Goal: Communication & Community: Answer question/provide support

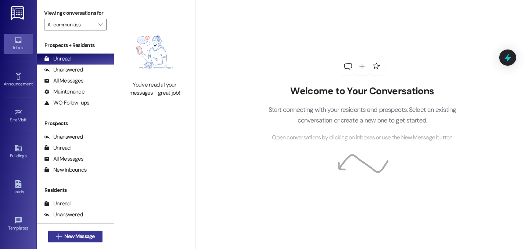
click at [89, 234] on span "New Message" at bounding box center [79, 237] width 30 height 8
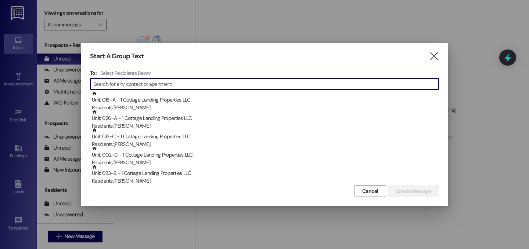
scroll to position [1, 0]
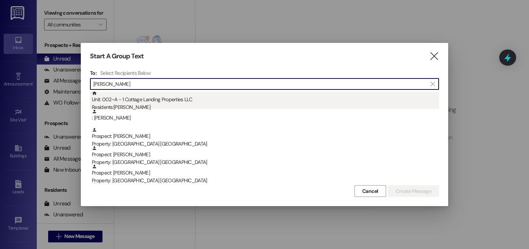
type input "miller"
click at [136, 102] on div "Unit: 002~A - 1 Cottage Landing Properties LLC Residents: Tia Miller" at bounding box center [265, 101] width 347 height 21
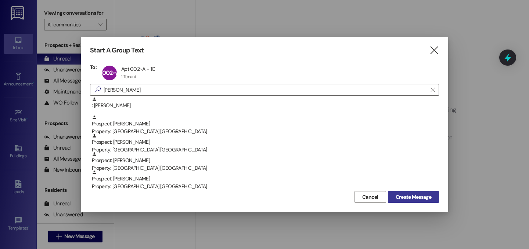
click at [426, 196] on span "Create Message" at bounding box center [413, 198] width 36 height 8
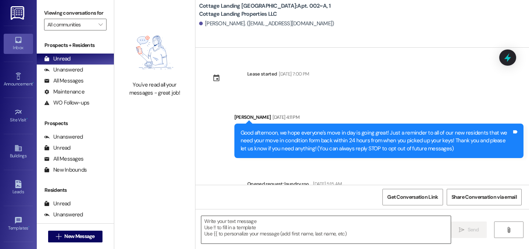
scroll to position [3848, 0]
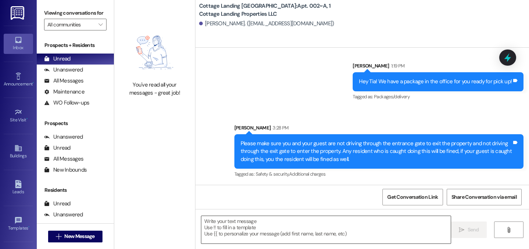
click at [278, 226] on textarea at bounding box center [325, 230] width 249 height 28
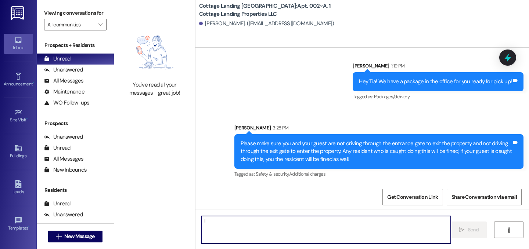
type textarea "!!"
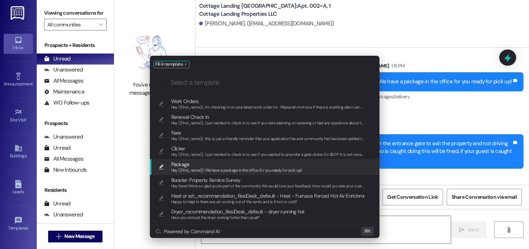
click at [203, 165] on span "Package" at bounding box center [236, 164] width 131 height 8
type textarea "Hey {{first_name}}! We have a package in the office for you ready for pick up!"
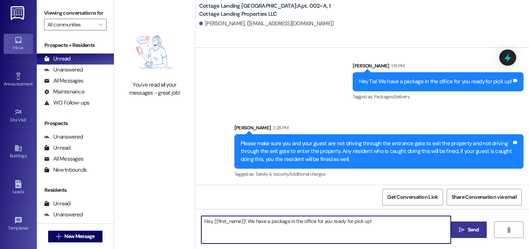
click at [457, 234] on button " Send" at bounding box center [469, 230] width 36 height 17
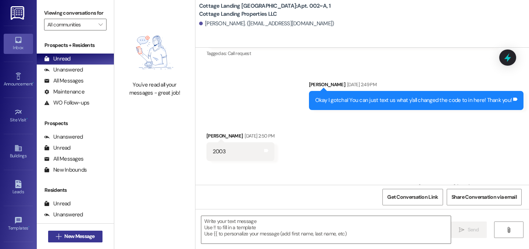
click at [69, 234] on span "New Message" at bounding box center [79, 237] width 30 height 8
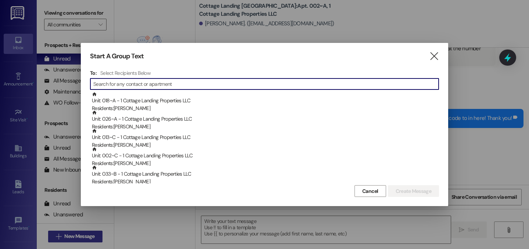
scroll to position [2961, 0]
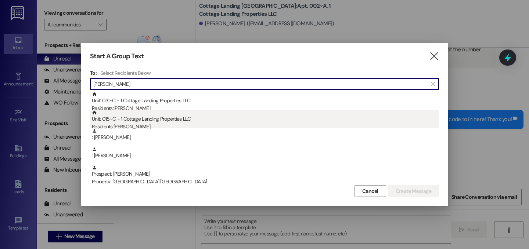
type input "hudson"
click at [150, 121] on div "Unit: 015~C - 1 Cottage Landing Properties LLC Residents: Rebekah Hudson" at bounding box center [265, 120] width 347 height 21
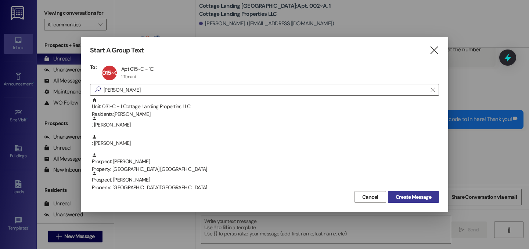
click at [418, 199] on span "Create Message" at bounding box center [413, 198] width 36 height 8
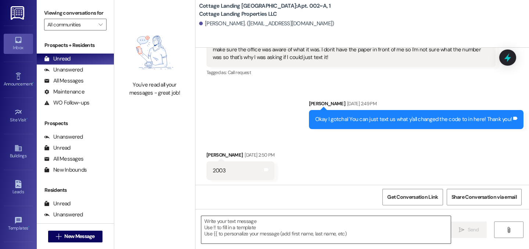
click at [339, 227] on textarea at bounding box center [325, 230] width 249 height 28
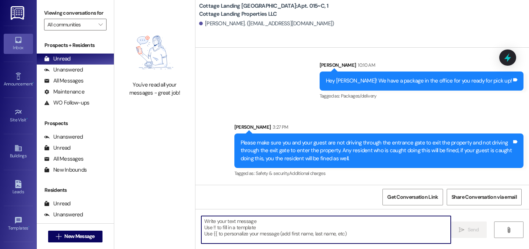
scroll to position [1181, 0]
type textarea "!!"
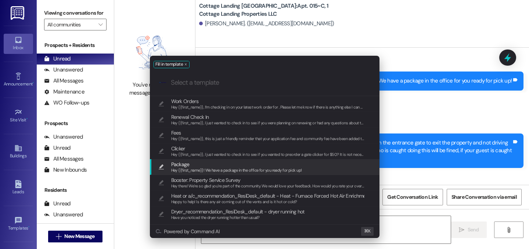
click at [263, 163] on span "Package" at bounding box center [236, 164] width 131 height 8
type textarea "Hey {{first_name}}! We have a package in the office for you ready for pick up!"
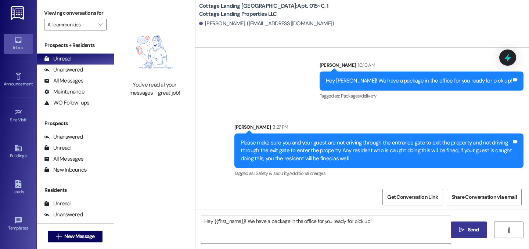
click at [466, 228] on span "Send" at bounding box center [473, 230] width 14 height 8
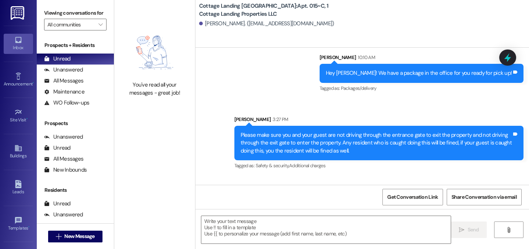
scroll to position [1233, 0]
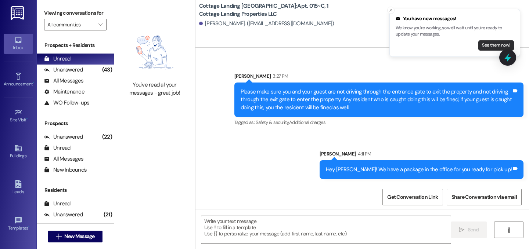
click at [499, 44] on button "See them now!" at bounding box center [496, 45] width 36 height 10
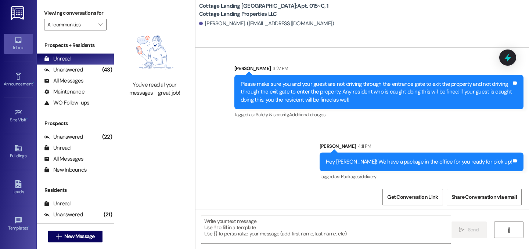
scroll to position [1243, 0]
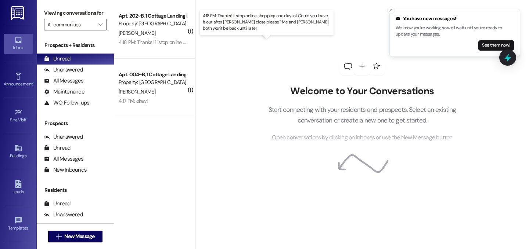
click at [154, 44] on div "4:18 PM: Thanks! ill stop online shopping one day lol. Could you leave it out a…" at bounding box center [296, 42] width 354 height 7
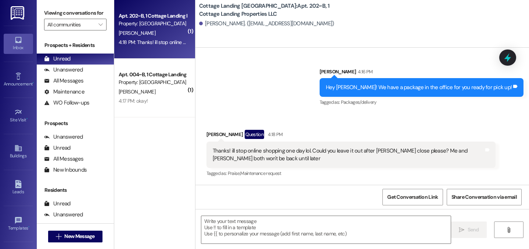
scroll to position [2953, 0]
click at [272, 220] on textarea at bounding box center [325, 230] width 249 height 28
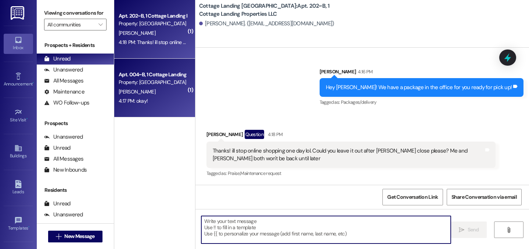
click at [140, 87] on div "E. Becnel" at bounding box center [152, 91] width 69 height 9
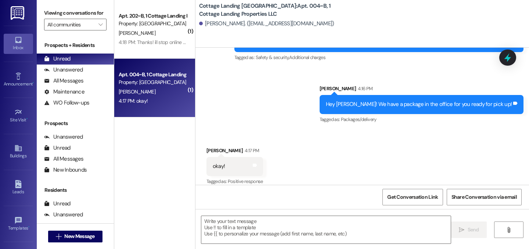
scroll to position [2687, 0]
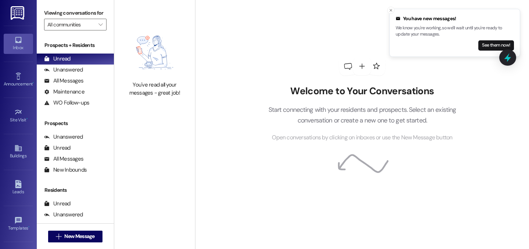
click at [478, 42] on button "See them now!" at bounding box center [496, 45] width 36 height 10
click at [450, 43] on div "See them now!" at bounding box center [452, 45] width 118 height 10
click at [482, 43] on button "See them now!" at bounding box center [496, 45] width 36 height 10
